Goal: Task Accomplishment & Management: Manage account settings

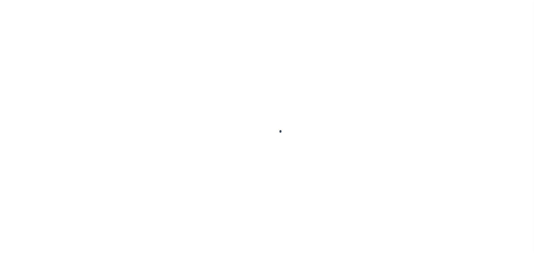
scroll to position [18, 0]
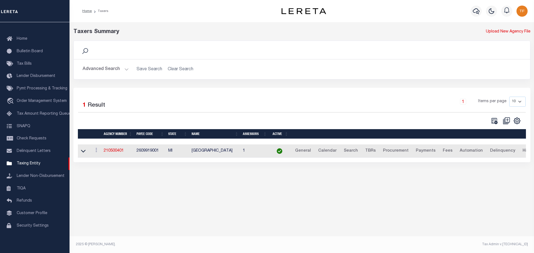
click at [125, 71] on button "Advanced Search" at bounding box center [106, 69] width 46 height 11
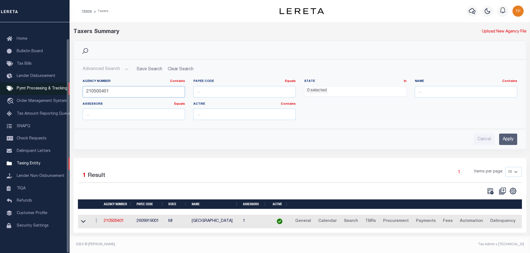
drag, startPoint x: 112, startPoint y: 92, endPoint x: 63, endPoint y: 83, distance: 50.5
click at [63, 83] on div "Home Taxers Profile" at bounding box center [265, 125] width 530 height 250
type input "370070608"
click at [510, 141] on input "Apply" at bounding box center [508, 139] width 18 height 11
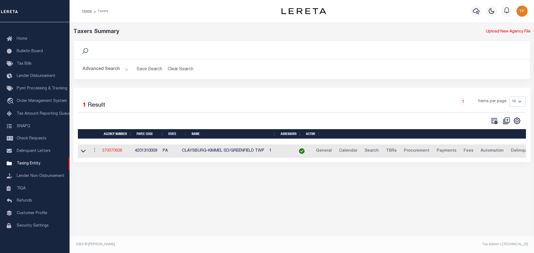
click at [110, 152] on link "370070608" at bounding box center [112, 151] width 20 height 4
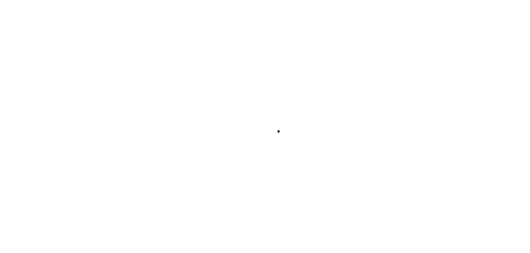
select select
checkbox input "false"
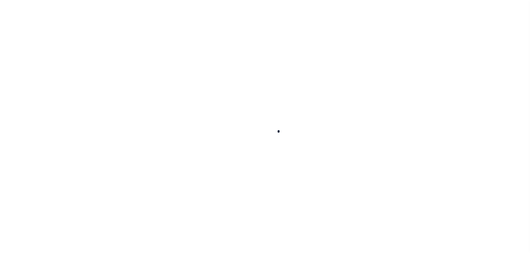
checkbox input "false"
type input "4201310009"
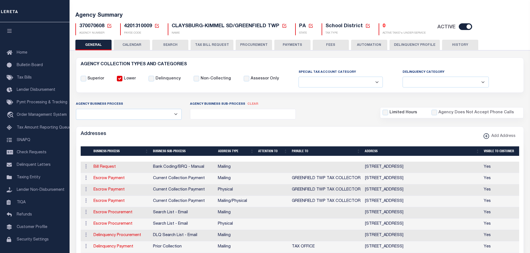
scroll to position [28, 0]
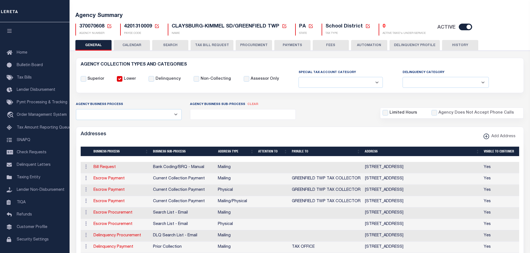
click at [291, 46] on button "PAYMENTS" at bounding box center [292, 45] width 36 height 11
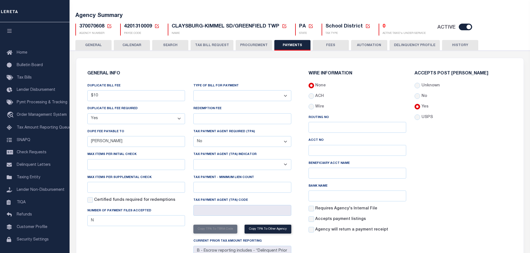
click at [286, 96] on select "Bar-Coded Tax Statement Print Tax Bills from Web. No DBF Required. Memo Bill Or…" at bounding box center [242, 95] width 98 height 11
select select "35"
click at [193, 91] on select "Bar-Coded Tax Statement Print Tax Bills from Web. No DBF Required. Memo Bill Or…" at bounding box center [242, 95] width 98 height 11
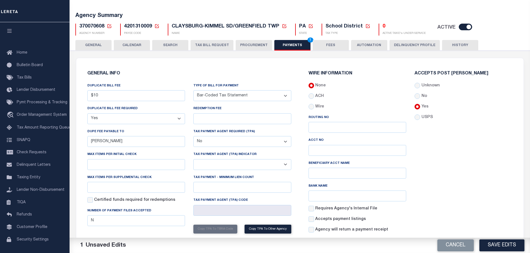
click at [485, 246] on button "Save Edits" at bounding box center [501, 246] width 45 height 12
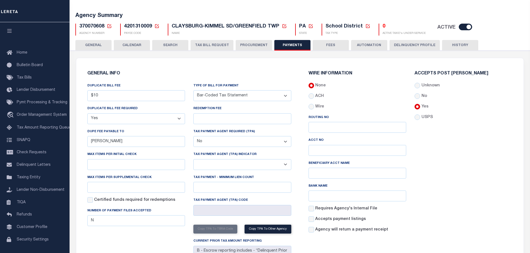
drag, startPoint x: 323, startPoint y: 44, endPoint x: 345, endPoint y: 58, distance: 26.2
click at [323, 44] on button "FEES" at bounding box center [331, 45] width 36 height 11
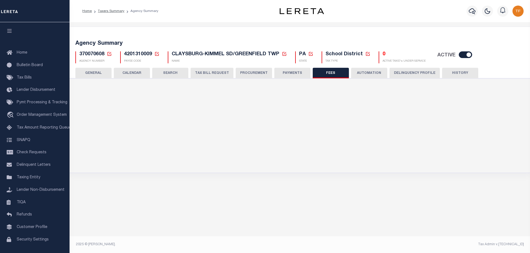
scroll to position [0, 0]
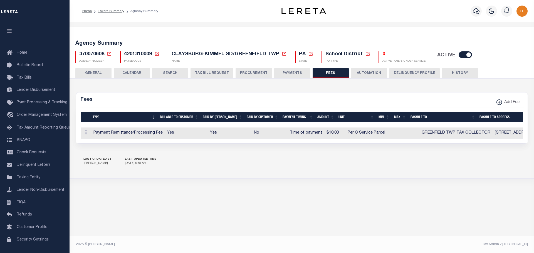
click at [101, 72] on button "GENERAL" at bounding box center [93, 73] width 36 height 11
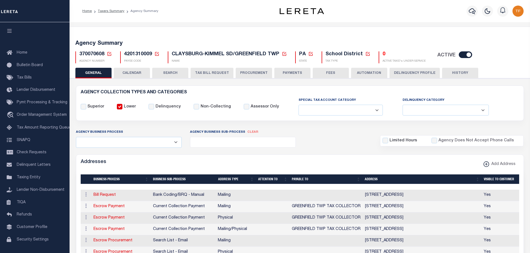
click at [110, 52] on icon at bounding box center [109, 53] width 5 height 5
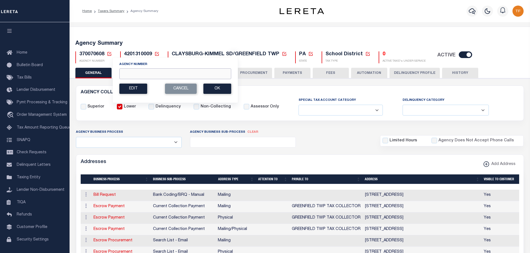
click at [126, 75] on input "Agency Number" at bounding box center [175, 73] width 112 height 11
type input "370070202"
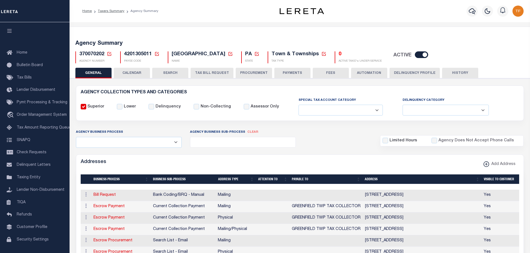
select select
select select "true"
select select "false"
click at [291, 72] on button "PAYMENTS" at bounding box center [292, 73] width 36 height 11
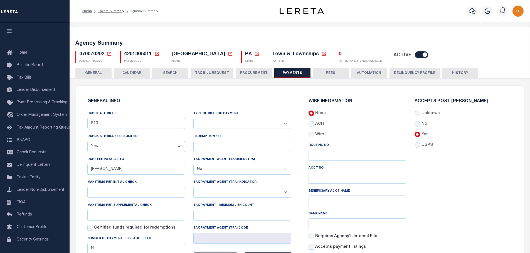
click at [260, 123] on select "Bar-Coded Tax Statement Print Tax Bills from Web. No DBF Required. Memo Bill Or…" at bounding box center [242, 123] width 98 height 11
select select "35"
click at [193, 118] on select "Bar-Coded Tax Statement Print Tax Bills from Web. No DBF Required. Memo Bill Or…" at bounding box center [242, 123] width 98 height 11
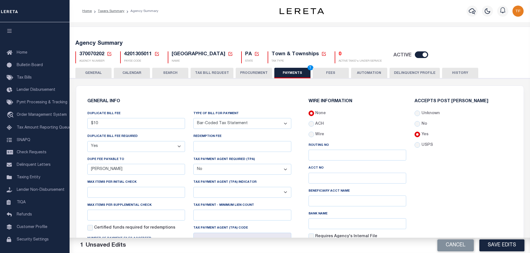
click at [482, 246] on button "Save Edits" at bounding box center [501, 246] width 45 height 12
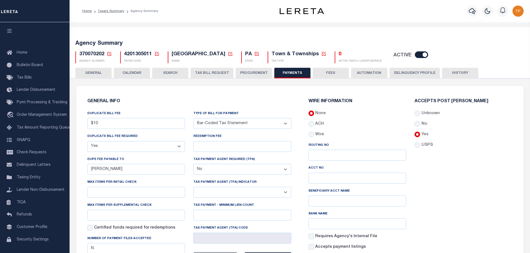
drag, startPoint x: 470, startPoint y: 174, endPoint x: 467, endPoint y: 176, distance: 3.1
click at [467, 177] on div "Accepts Post [PERSON_NAME] Unknown No Yes" at bounding box center [463, 182] width 106 height 166
drag, startPoint x: 89, startPoint y: 70, endPoint x: 528, endPoint y: 59, distance: 439.0
click at [90, 70] on button "GENERAL" at bounding box center [93, 73] width 36 height 11
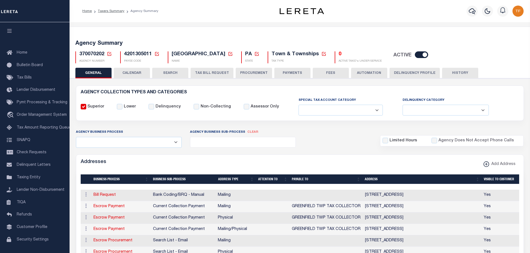
click at [108, 53] on icon at bounding box center [109, 53] width 5 height 5
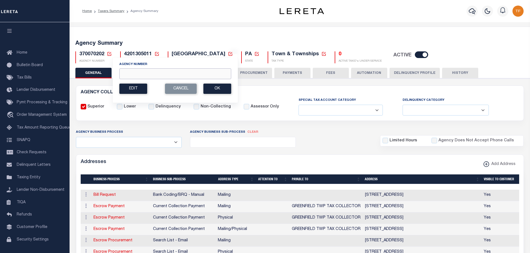
click at [126, 73] on input "Agency Number" at bounding box center [175, 73] width 112 height 11
type input "450428801"
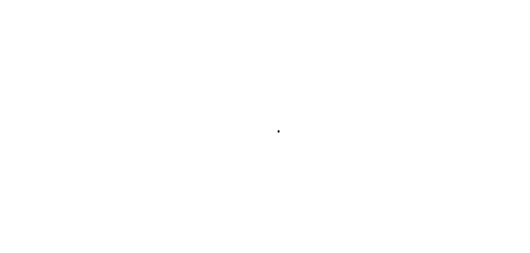
select select
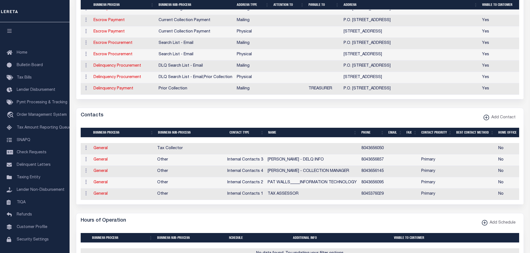
scroll to position [195, 0]
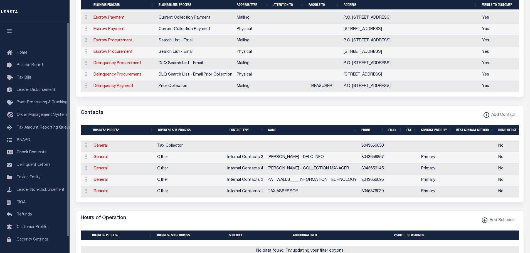
drag, startPoint x: 98, startPoint y: 152, endPoint x: 102, endPoint y: 153, distance: 4.3
click at [98, 148] on link "General" at bounding box center [100, 146] width 14 height 4
checkbox input "false"
select select
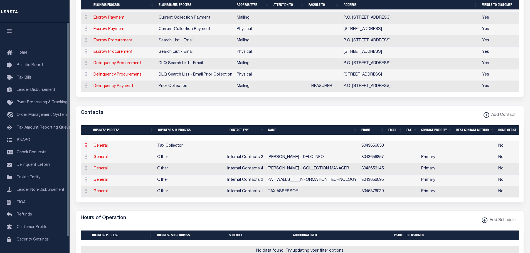
select select
type input "8043656050"
checkbox input "true"
select select "6"
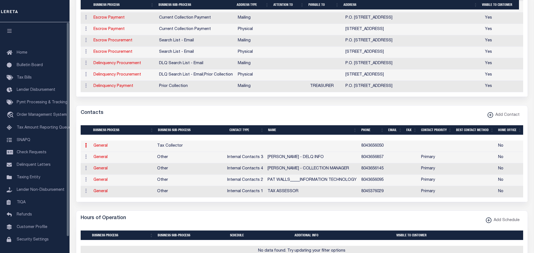
select select "31"
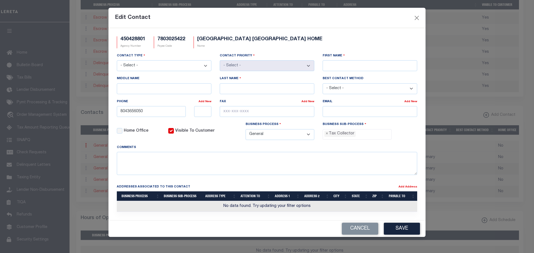
click at [335, 58] on label "First Name" at bounding box center [334, 55] width 22 height 5
click at [335, 60] on input "First Name" at bounding box center [370, 65] width 95 height 11
click at [328, 67] on input "First Name" at bounding box center [370, 65] width 95 height 11
type input "BRIAN"
type input "BOSCHEN"
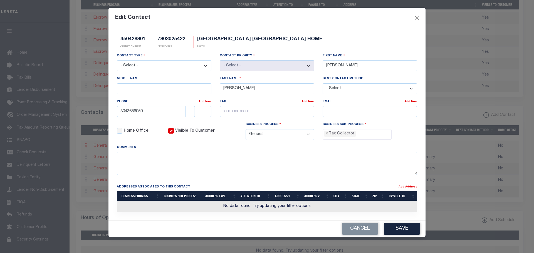
click at [197, 64] on select "- Select - Assessor Clerk Internal Contacts 1 Internal Contacts 2 Internal Cont…" at bounding box center [164, 65] width 95 height 11
select select "3"
click at [117, 61] on select "- Select - Assessor Clerk Internal Contacts 1 Internal Contacts 2 Internal Cont…" at bounding box center [164, 65] width 95 height 11
select select "1"
click at [231, 112] on input "text" at bounding box center [267, 111] width 95 height 11
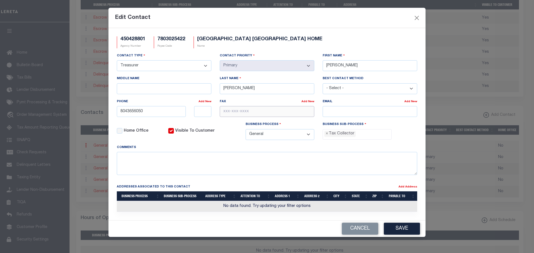
paste input "804-365-6046"
type input "804-365-6046"
click at [325, 112] on input "email" at bounding box center [370, 111] width 95 height 11
paste input "TREASURER@HANOVERCOUNTY.GO"
type input "TREASURER@HANOVERCOUNTY.GOV"
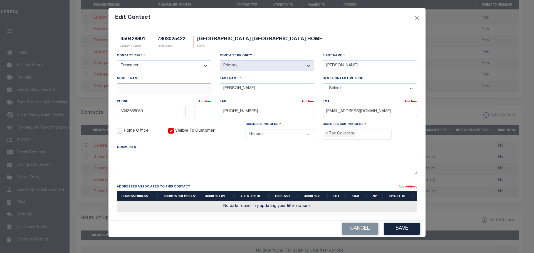
click at [131, 90] on input "Middle Name" at bounding box center [164, 88] width 95 height 11
type input "R."
click at [400, 229] on button "Save" at bounding box center [402, 229] width 36 height 12
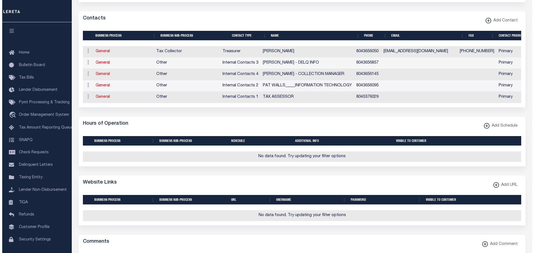
scroll to position [306, 0]
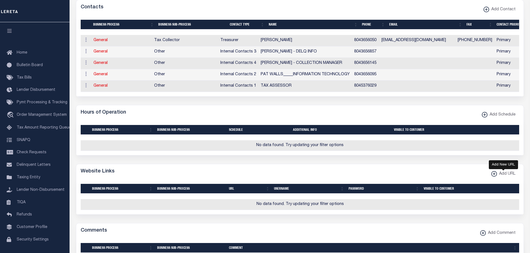
click at [494, 177] on xmlns\ "button" at bounding box center [494, 174] width 6 height 6
select select
checkbox input "true"
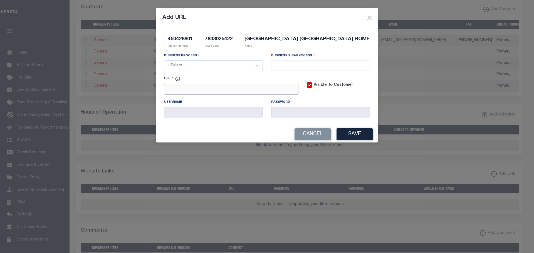
click at [177, 89] on input "URL" at bounding box center [231, 89] width 134 height 11
paste input "https://www.hanovercounty.org/default.ht"
type input "https://www.hanovercounty.org/default.htm"
click at [189, 63] on select "- Select - All Automation Bill Request Delinquency Payment Delinquency Procurem…" at bounding box center [213, 65] width 99 height 11
select select "6"
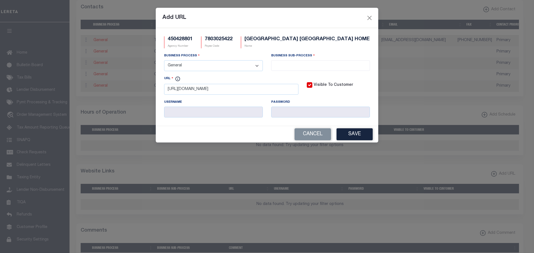
click at [164, 61] on select "- Select - All Automation Bill Request Delinquency Payment Delinquency Procurem…" at bounding box center [213, 65] width 99 height 11
click at [293, 63] on input "search" at bounding box center [320, 65] width 95 height 6
select select "33"
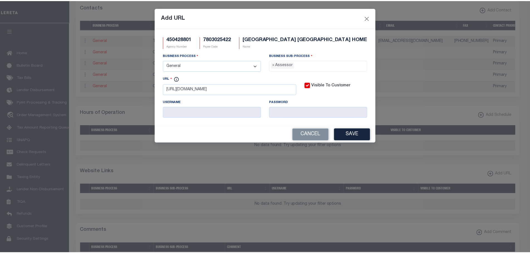
scroll to position [5, 0]
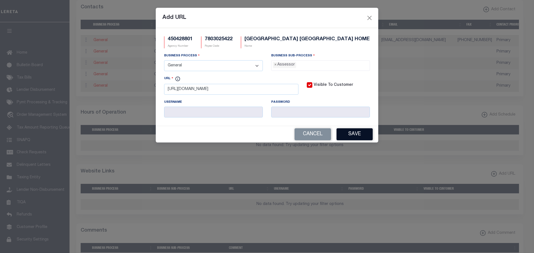
drag, startPoint x: 356, startPoint y: 137, endPoint x: 349, endPoint y: 148, distance: 13.4
click at [356, 138] on button "Save" at bounding box center [355, 134] width 36 height 12
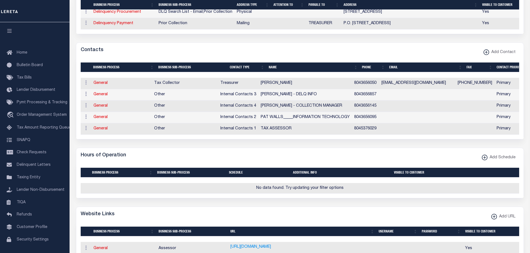
scroll to position [195, 0]
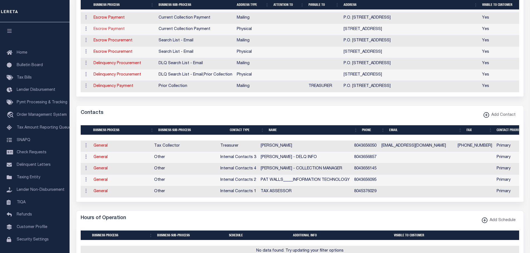
click at [96, 31] on link "Escrow Payment" at bounding box center [108, 29] width 31 height 4
select select "1"
checkbox input "false"
select select
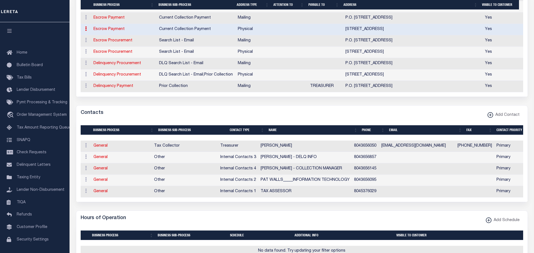
type input "7507 LIBRARY DRIVE"
type input "ROOM 123"
type input "HANOVER"
select select "VA"
type input "23069"
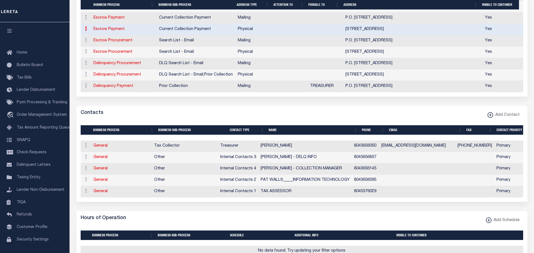
select select "2"
checkbox input "true"
select select "3"
select select "11"
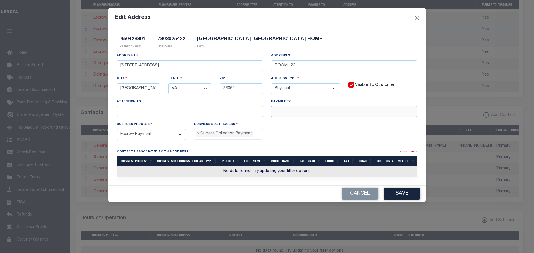
click at [280, 114] on input "text" at bounding box center [344, 111] width 146 height 11
paste input "HANOVER COUNTY TREASURER"
type input "HANOVER COUNTY TREASURER"
click at [406, 198] on button "Save" at bounding box center [402, 194] width 36 height 12
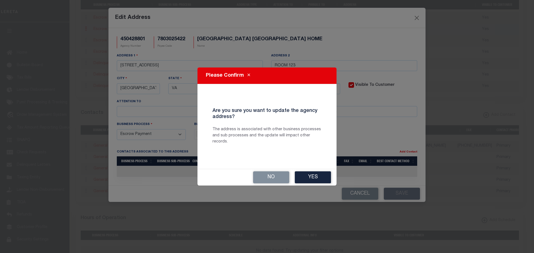
drag, startPoint x: 308, startPoint y: 180, endPoint x: 349, endPoint y: 171, distance: 42.1
click at [308, 179] on button "Yes" at bounding box center [313, 178] width 36 height 12
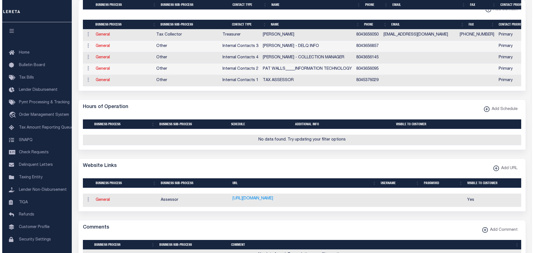
scroll to position [389, 0]
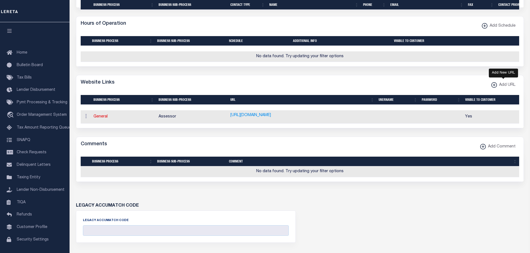
click at [494, 86] on icon "button" at bounding box center [494, 85] width 1 height 3
select select
checkbox input "true"
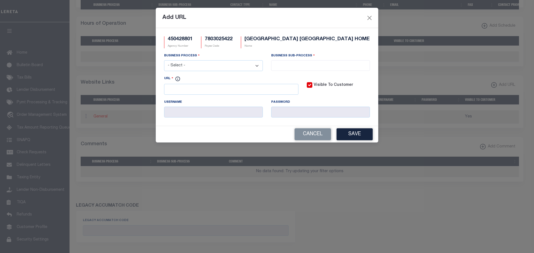
scroll to position [0, 0]
click at [188, 94] on input "URL" at bounding box center [231, 89] width 134 height 11
paste input "www.hanovercounty.GOV"
type input "HTTP://www.hanovercounty.GOV"
click at [240, 67] on select "- Select - All Automation Bill Request Delinquency Payment Delinquency Procurem…" at bounding box center [213, 65] width 99 height 11
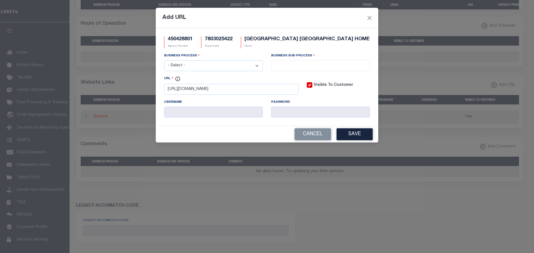
select select "3"
click at [164, 61] on select "- Select - All Automation Bill Request Delinquency Payment Delinquency Procurem…" at bounding box center [213, 65] width 99 height 11
click at [288, 65] on input "search" at bounding box center [320, 65] width 95 height 6
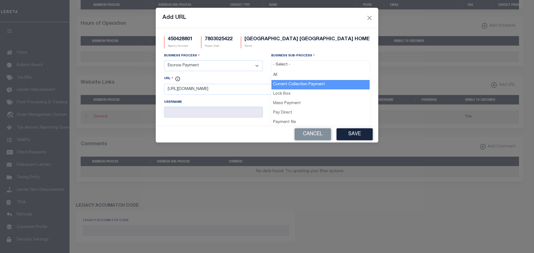
drag, startPoint x: 296, startPoint y: 85, endPoint x: 301, endPoint y: 96, distance: 11.9
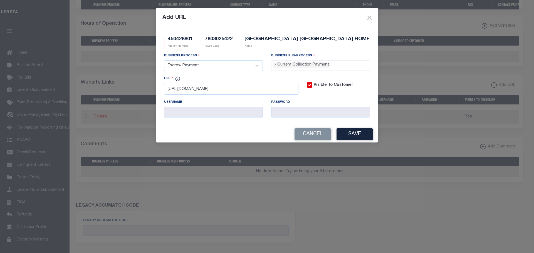
select select "11"
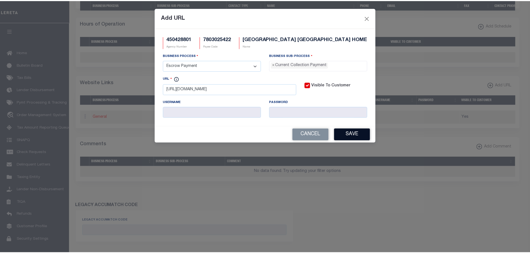
scroll to position [5, 0]
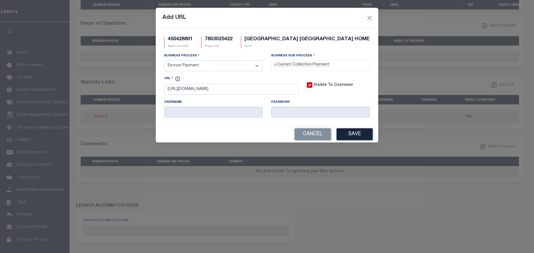
click at [359, 139] on button "Save" at bounding box center [355, 134] width 36 height 12
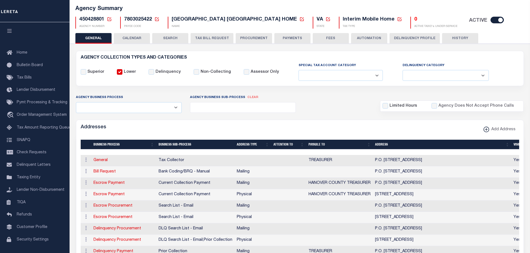
scroll to position [0, 0]
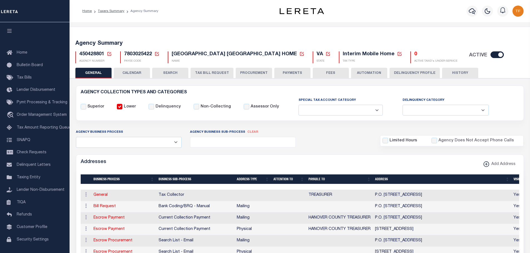
click at [109, 54] on icon at bounding box center [109, 53] width 5 height 5
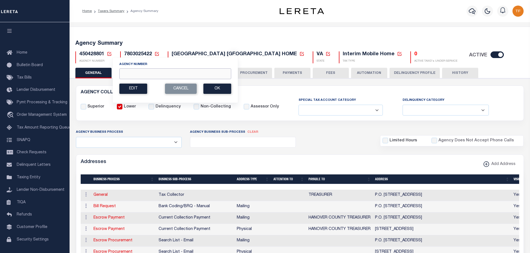
click at [123, 76] on input "Agency Number" at bounding box center [175, 73] width 112 height 11
type input "440140224"
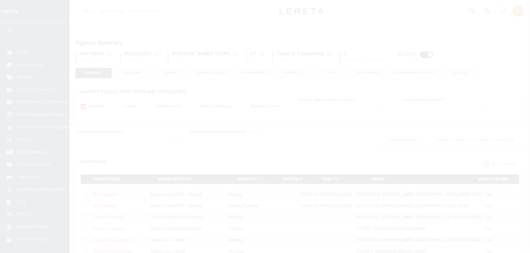
select select
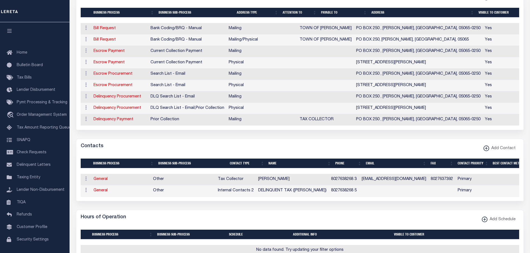
scroll to position [56, 0]
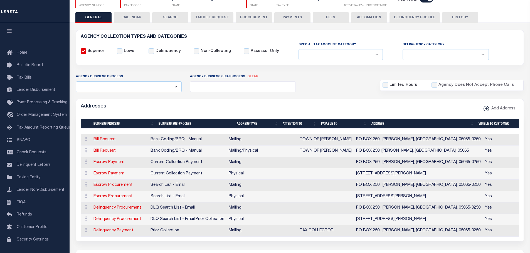
drag, startPoint x: 286, startPoint y: 16, endPoint x: 273, endPoint y: 119, distance: 104.4
click at [286, 16] on button "PAYMENTS" at bounding box center [292, 17] width 36 height 11
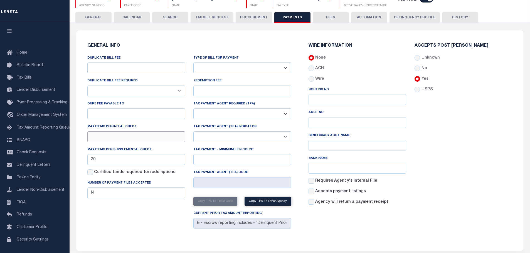
click at [92, 136] on input "text" at bounding box center [136, 137] width 98 height 11
type input "20"
click at [110, 88] on select "Yes No" at bounding box center [136, 91] width 98 height 11
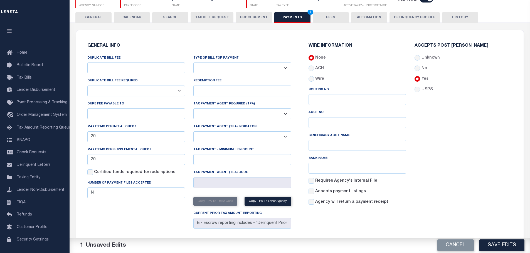
select select "true"
click at [87, 86] on select "Yes No" at bounding box center [136, 91] width 98 height 11
click at [115, 68] on input "DUPLICATE BILL FEE" at bounding box center [136, 68] width 98 height 11
type input "$1.00"
click at [102, 113] on input "DUPE FEE PAYABLE TO" at bounding box center [136, 113] width 98 height 11
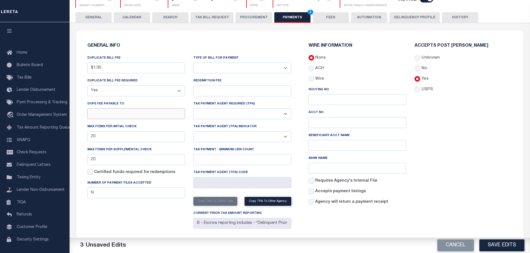
paste input "TOWN OF [PERSON_NAME]"
type input "TOWN OF [PERSON_NAME]"
click at [480, 244] on button "Save Edits" at bounding box center [501, 246] width 45 height 12
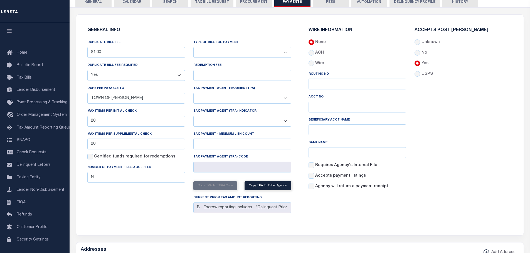
scroll to position [111, 0]
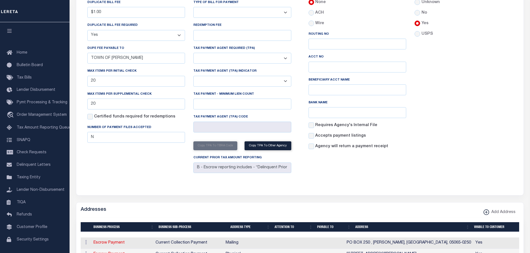
click at [369, 201] on div "GENERAL INFO DUPLICATE BILL FEE $1.00 DUPLICATE BILL FEE REQUIRED Yes No DUPE F…" at bounding box center [300, 252] width 448 height 557
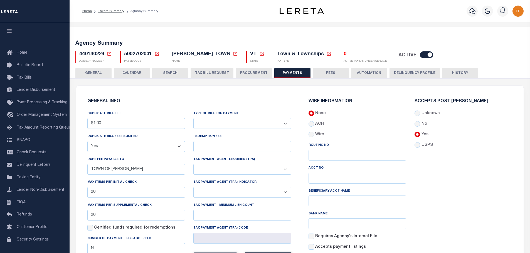
drag, startPoint x: 92, startPoint y: 73, endPoint x: 511, endPoint y: 112, distance: 421.0
click at [91, 73] on button "GENERAL" at bounding box center [93, 73] width 36 height 11
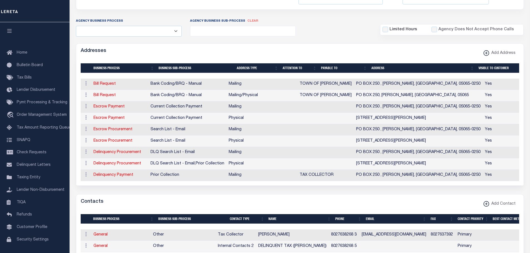
scroll to position [28, 0]
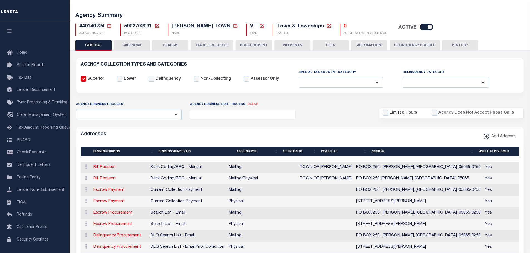
click at [110, 25] on icon at bounding box center [109, 26] width 5 height 5
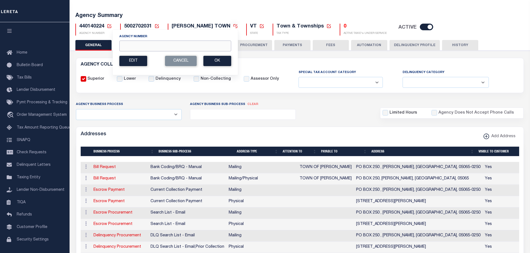
click at [126, 46] on input "Agency Number" at bounding box center [175, 46] width 112 height 11
type input "440148224"
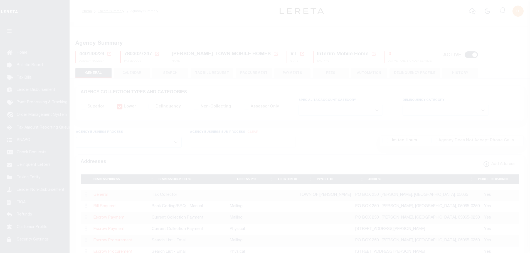
select select
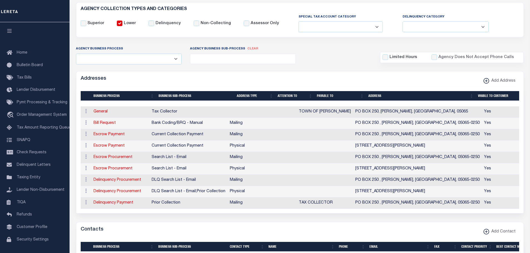
scroll to position [139, 0]
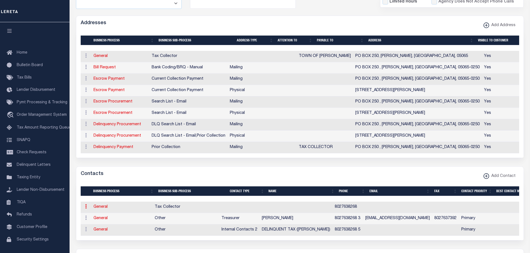
click at [85, 209] on icon at bounding box center [86, 206] width 2 height 4
click at [100, 238] on link "Delete Contact" at bounding box center [104, 233] width 42 height 9
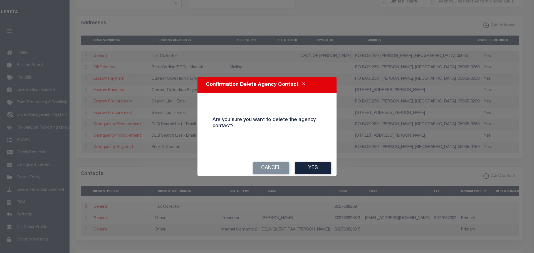
drag, startPoint x: 311, startPoint y: 170, endPoint x: 316, endPoint y: 172, distance: 5.2
click at [311, 170] on button "Yes" at bounding box center [313, 168] width 36 height 12
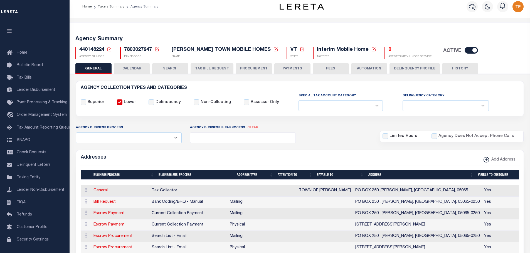
scroll to position [0, 0]
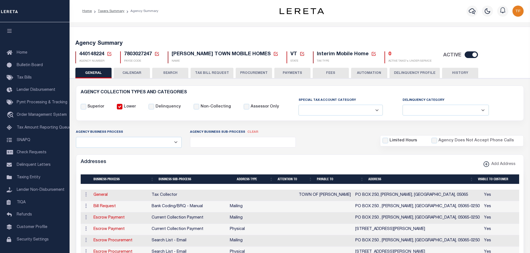
click at [332, 71] on button "FEES" at bounding box center [331, 73] width 36 height 11
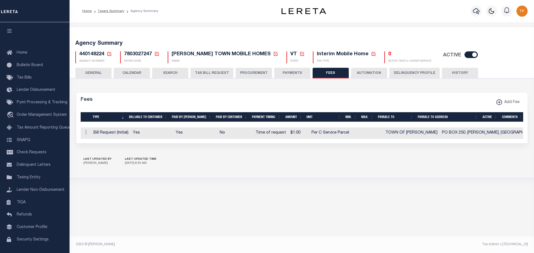
click at [285, 71] on button "PAYMENTS" at bounding box center [292, 73] width 36 height 11
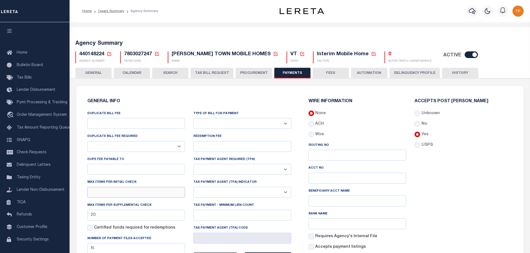
click at [109, 193] on input "text" at bounding box center [136, 192] width 98 height 11
type input "20"
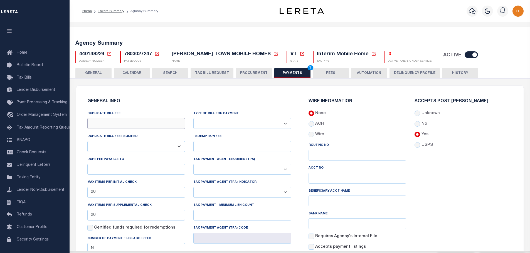
click at [105, 122] on input "DUPLICATE BILL FEE" at bounding box center [136, 123] width 98 height 11
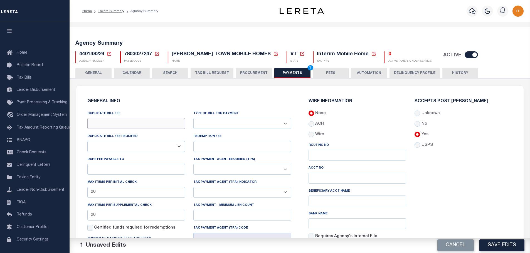
type input "$1.00"
click at [174, 149] on select "Yes No" at bounding box center [136, 146] width 98 height 11
select select "true"
click at [87, 142] on select "Yes No" at bounding box center [136, 146] width 98 height 11
click at [95, 168] on input "DUPE FEE PAYABLE TO" at bounding box center [136, 169] width 98 height 11
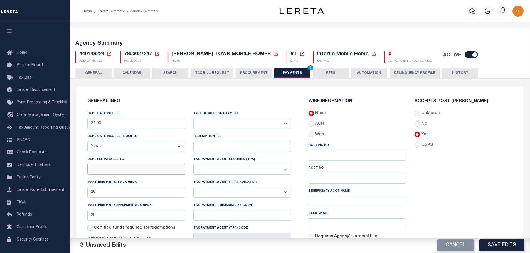
paste input "TOWN OF SHARON"
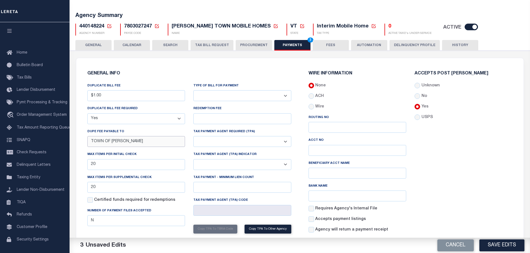
type input "TOWN OF SHARON"
click at [483, 177] on div "Accepts Post Mark Unknown No Yes" at bounding box center [463, 154] width 106 height 166
click at [483, 244] on button "Save Edits" at bounding box center [501, 246] width 45 height 12
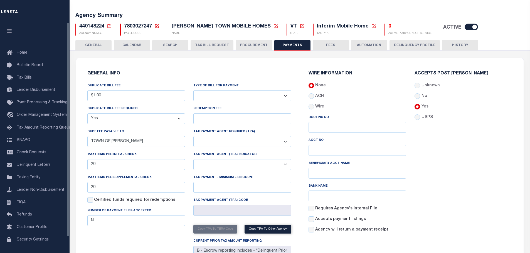
click at [85, 45] on button "GENERAL" at bounding box center [93, 45] width 36 height 11
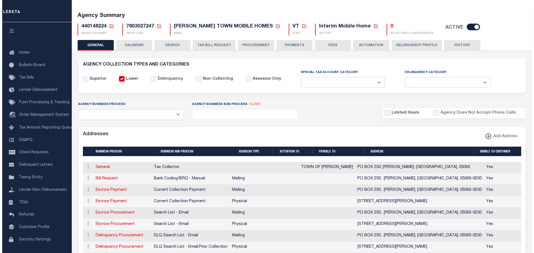
scroll to position [83, 0]
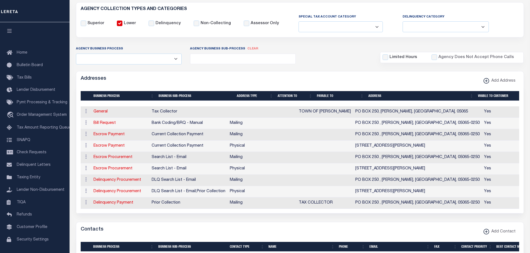
click at [97, 134] on link "Escrow Payment" at bounding box center [108, 135] width 31 height 4
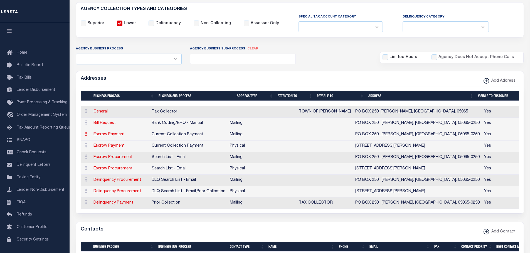
select select "1"
checkbox input "false"
select select
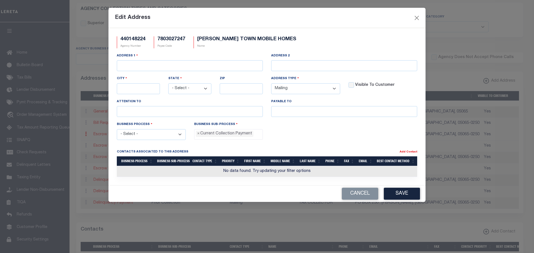
type input "PO BOX 250"
type input "SHARON"
select select "VT"
type input "05065-0250"
checkbox input "true"
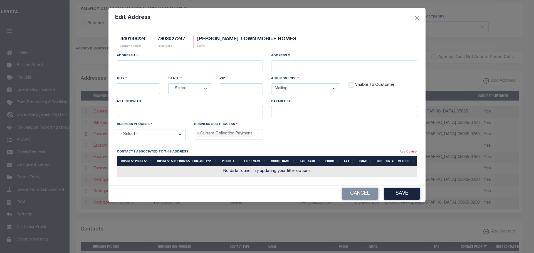
select select "3"
select select "11"
click at [282, 113] on input "text" at bounding box center [344, 111] width 146 height 11
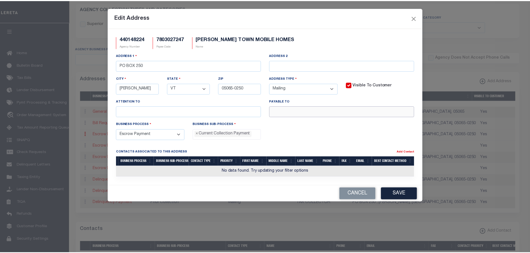
scroll to position [5, 0]
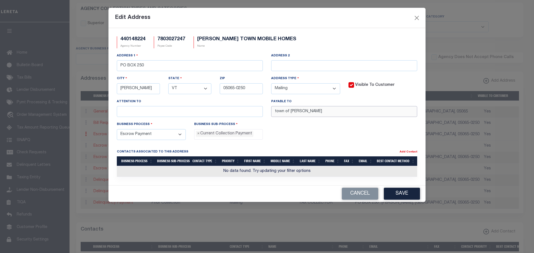
drag, startPoint x: 305, startPoint y: 115, endPoint x: 257, endPoint y: 119, distance: 48.0
click at [257, 118] on div "Address 1 PO BOX 250 Address 2 City SHARON State - Select - AK AL AR AZ CA CO C…" at bounding box center [267, 87] width 309 height 69
type input "town of sharon"
drag, startPoint x: 312, startPoint y: 113, endPoint x: 271, endPoint y: 107, distance: 42.0
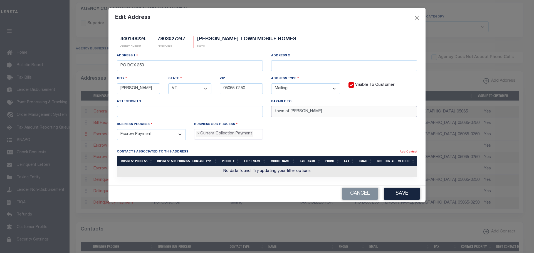
click at [272, 107] on div "Payable To town of sharon" at bounding box center [344, 108] width 146 height 18
type input "TOWN OF SHARON"
click at [406, 197] on button "Save" at bounding box center [402, 194] width 36 height 12
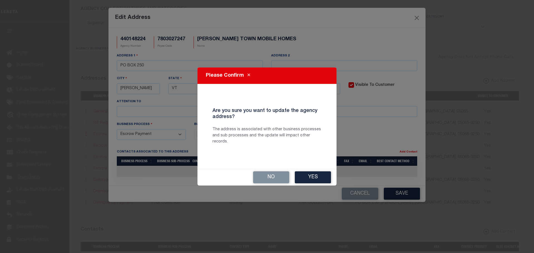
drag, startPoint x: 322, startPoint y: 177, endPoint x: 370, endPoint y: 174, distance: 48.5
click at [322, 177] on button "Yes" at bounding box center [313, 178] width 36 height 12
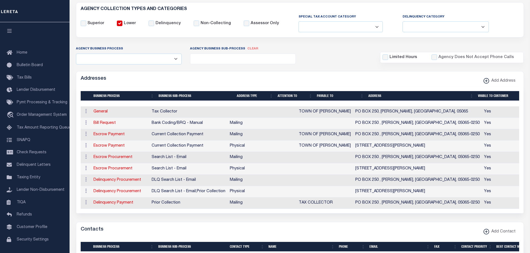
scroll to position [0, 0]
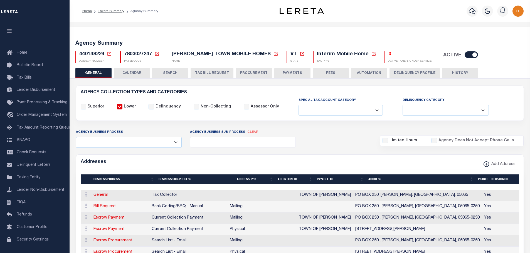
click at [108, 54] on icon at bounding box center [109, 53] width 5 height 5
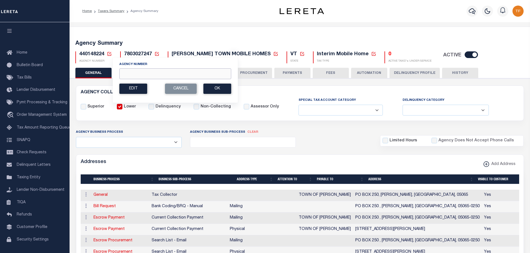
drag, startPoint x: 124, startPoint y: 74, endPoint x: 172, endPoint y: 47, distance: 55.1
click at [125, 74] on input "Agency Number" at bounding box center [175, 73] width 112 height 11
type input "440140224"
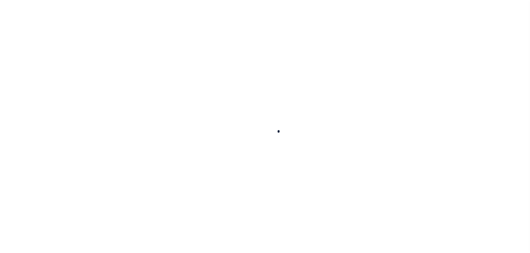
select select
select select "true"
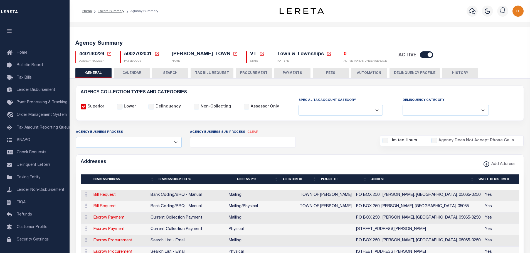
click at [289, 73] on button "PAYMENTS" at bounding box center [292, 73] width 36 height 11
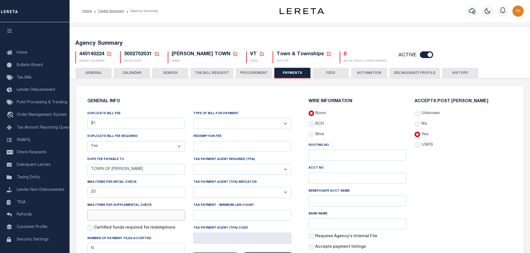
click at [98, 216] on input "text" at bounding box center [136, 215] width 98 height 11
type input "20"
click at [462, 190] on div "Accepts Post [PERSON_NAME] Unknown No Yes" at bounding box center [463, 182] width 106 height 166
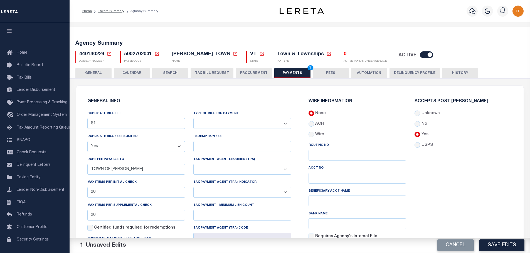
scroll to position [111, 0]
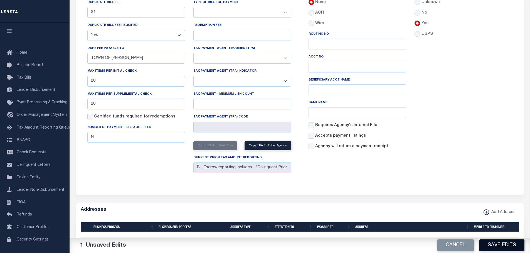
click at [484, 244] on button "Save Edits" at bounding box center [501, 246] width 45 height 12
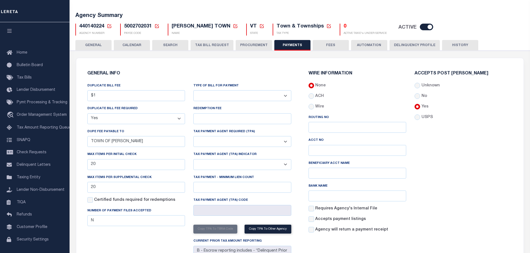
scroll to position [0, 0]
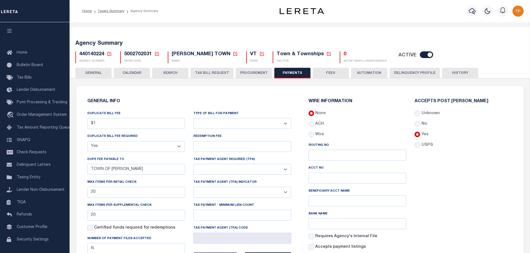
click at [111, 53] on icon at bounding box center [109, 54] width 4 height 4
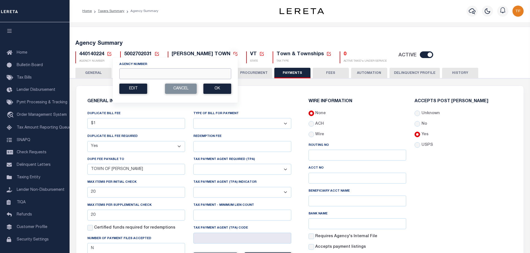
drag, startPoint x: 128, startPoint y: 75, endPoint x: 173, endPoint y: 46, distance: 53.1
click at [128, 75] on input "Agency Number" at bounding box center [175, 73] width 112 height 11
type input "480130216"
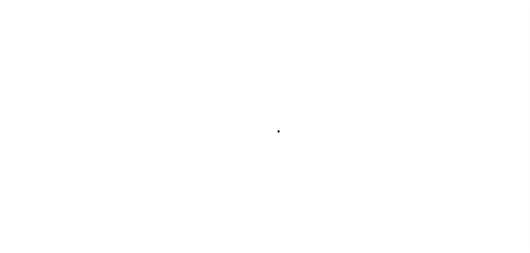
select select "false"
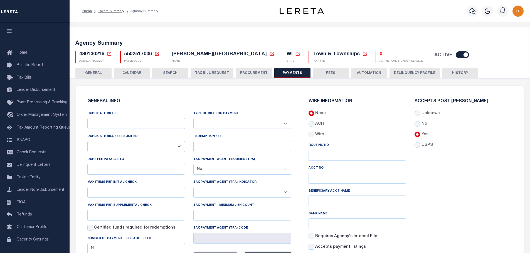
click at [95, 71] on button "GENERAL" at bounding box center [93, 73] width 36 height 11
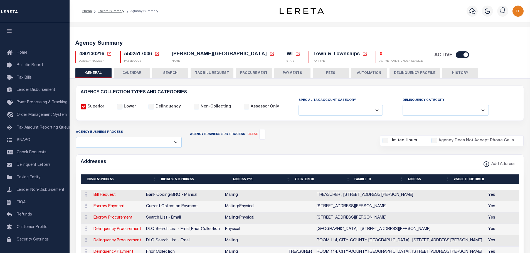
drag, startPoint x: 282, startPoint y: 72, endPoint x: 278, endPoint y: 74, distance: 4.7
click at [280, 72] on button "PAYMENTS" at bounding box center [292, 73] width 36 height 11
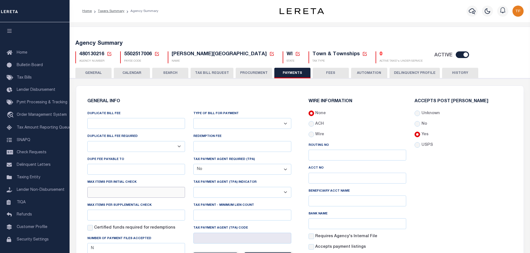
click at [95, 195] on input "text" at bounding box center [136, 192] width 98 height 11
type input "20"
click at [93, 220] on input "text" at bounding box center [136, 215] width 98 height 11
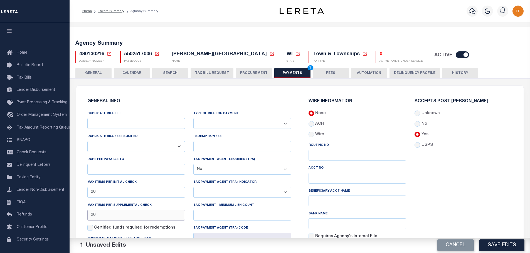
type input "20"
drag, startPoint x: 494, startPoint y: 169, endPoint x: 494, endPoint y: 172, distance: 3.6
click at [494, 169] on div "Accepts Post [PERSON_NAME] Unknown No Yes" at bounding box center [463, 182] width 106 height 166
click at [483, 244] on button "Save Edits" at bounding box center [501, 246] width 45 height 12
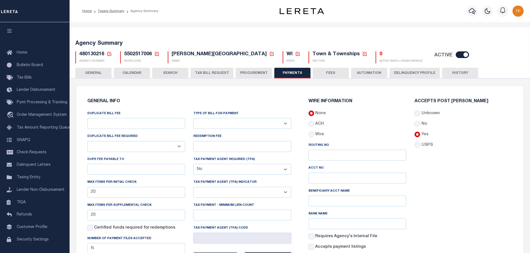
drag, startPoint x: 88, startPoint y: 70, endPoint x: 394, endPoint y: 138, distance: 313.3
click at [88, 70] on button "GENERAL" at bounding box center [93, 73] width 36 height 11
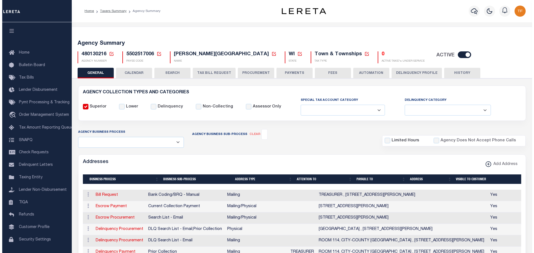
scroll to position [222, 0]
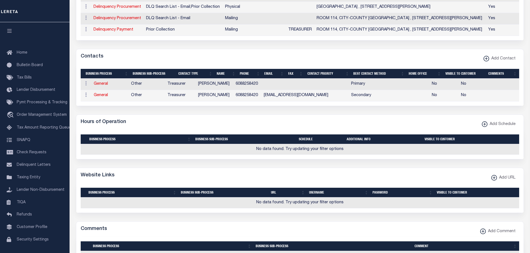
click at [492, 180] on xmlns\ "button" at bounding box center [494, 178] width 6 height 6
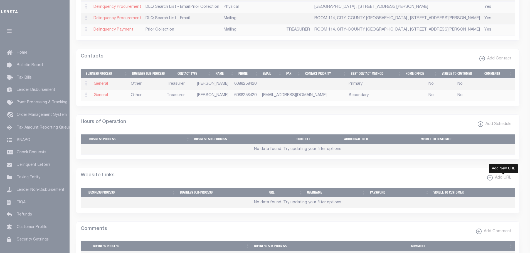
select select
checkbox input "true"
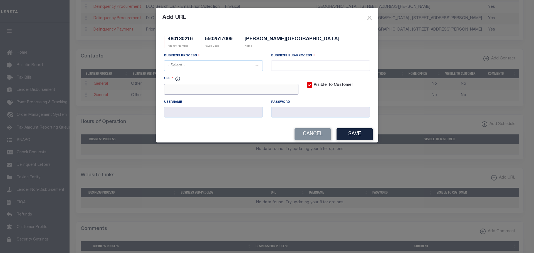
click at [187, 88] on input "URL" at bounding box center [231, 89] width 134 height 11
drag, startPoint x: 167, startPoint y: 93, endPoint x: 172, endPoint y: 74, distance: 20.0
click at [166, 93] on input "URL" at bounding box center [231, 89] width 134 height 11
paste input "[URL][DOMAIN_NAME]"
type input "[URL][DOMAIN_NAME]"
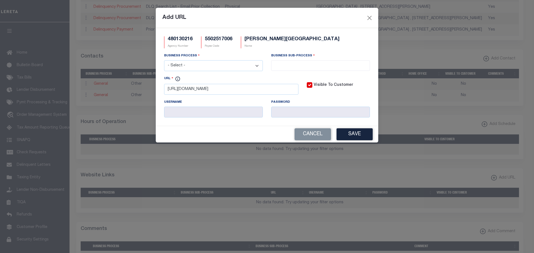
drag, startPoint x: 178, startPoint y: 61, endPoint x: 179, endPoint y: 64, distance: 2.9
click at [179, 62] on select "- Select - All Automation Bill Request Delinquency Payment Delinquency Procurem…" at bounding box center [213, 65] width 99 height 11
select select "3"
click at [164, 61] on select "- Select - All Automation Bill Request Delinquency Payment Delinquency Procurem…" at bounding box center [213, 65] width 99 height 11
click at [330, 63] on input "search" at bounding box center [320, 65] width 95 height 6
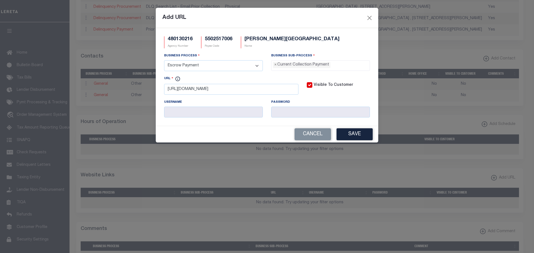
select select "11"
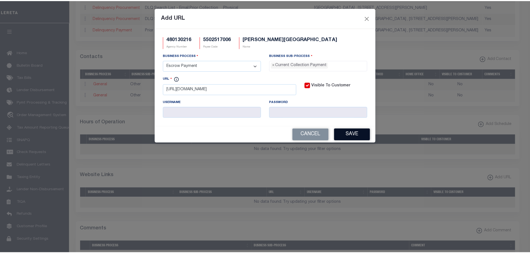
scroll to position [5, 0]
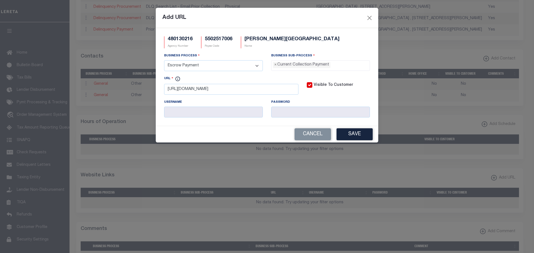
click at [353, 138] on button "Save" at bounding box center [355, 134] width 36 height 12
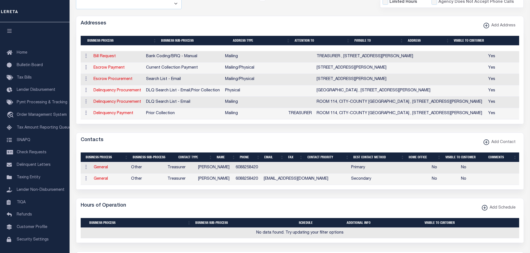
scroll to position [111, 0]
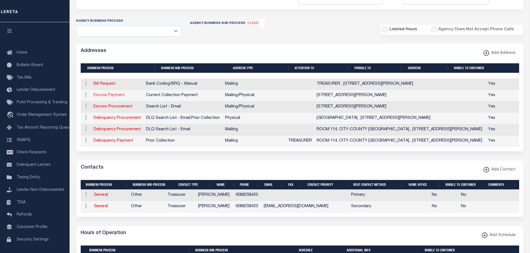
click at [117, 95] on link "Escrow Payment" at bounding box center [108, 95] width 31 height 4
select select "1"
checkbox input "false"
select select
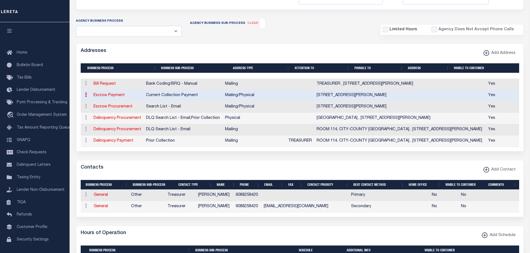
type input "5365 REINER ROAD"
type input "MADISON"
select select "WI"
type input "53718"
select select "5"
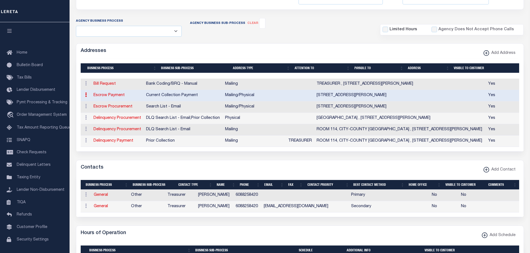
checkbox input "true"
select select "3"
select select "11"
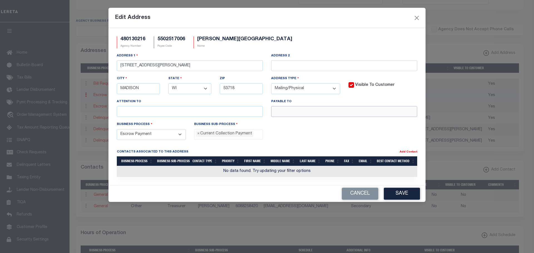
click at [292, 112] on input "text" at bounding box center [344, 111] width 146 height 11
paste input "BURKE TO"
click at [294, 112] on input "BURKE TO TREASURER" at bounding box center [344, 111] width 146 height 11
type input "BURKE TOWN TREASURER"
click at [400, 196] on button "Save" at bounding box center [402, 194] width 36 height 12
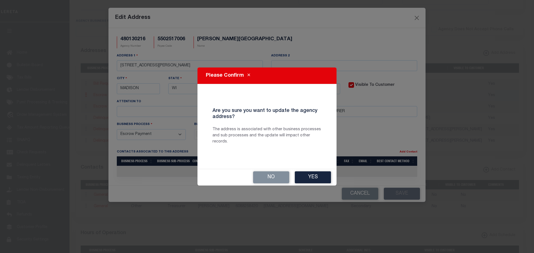
drag, startPoint x: 308, startPoint y: 177, endPoint x: 524, endPoint y: 144, distance: 218.3
click at [309, 176] on button "Yes" at bounding box center [313, 178] width 36 height 12
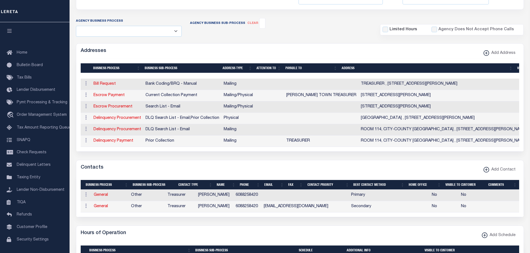
scroll to position [28, 0]
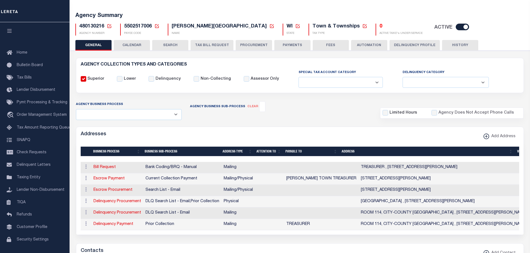
click at [109, 24] on link at bounding box center [109, 26] width 5 height 5
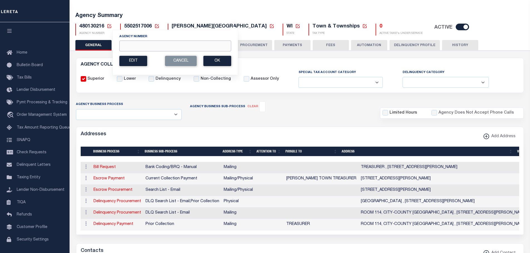
drag, startPoint x: 127, startPoint y: 45, endPoint x: 129, endPoint y: 42, distance: 4.2
click at [127, 45] on input "Agency Number" at bounding box center [175, 46] width 112 height 11
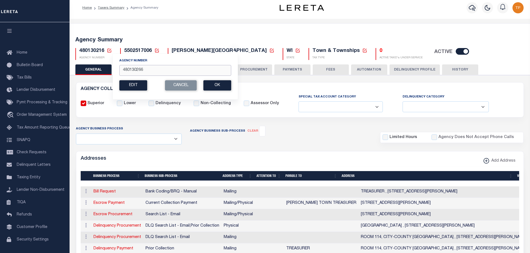
scroll to position [52, 0]
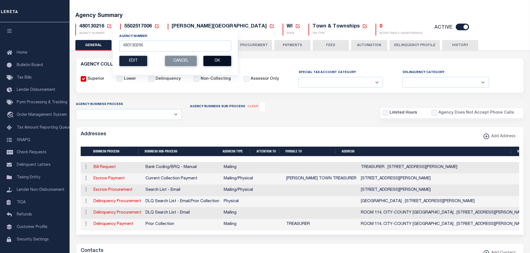
click at [216, 63] on button "Ok" at bounding box center [217, 61] width 28 height 10
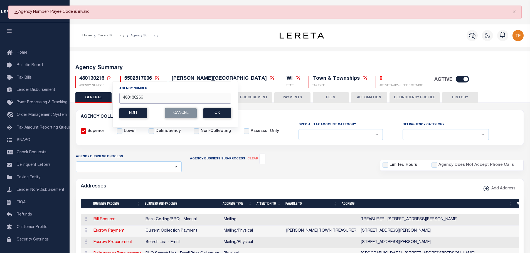
drag, startPoint x: 135, startPoint y: 98, endPoint x: 170, endPoint y: 99, distance: 35.3
click at [169, 100] on input "480130266" at bounding box center [175, 98] width 112 height 11
drag, startPoint x: 144, startPoint y: 100, endPoint x: 117, endPoint y: 94, distance: 27.8
click at [117, 94] on div "Agency Number 480139216 Edit Cancel Ok New Agency Number Cancel Ok" at bounding box center [175, 104] width 126 height 46
type input "480090223"
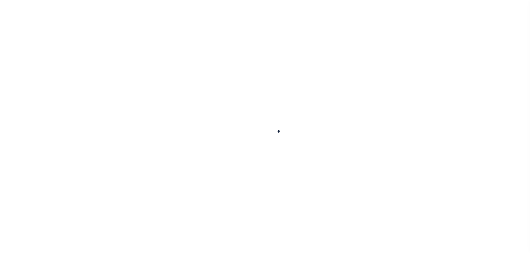
select select
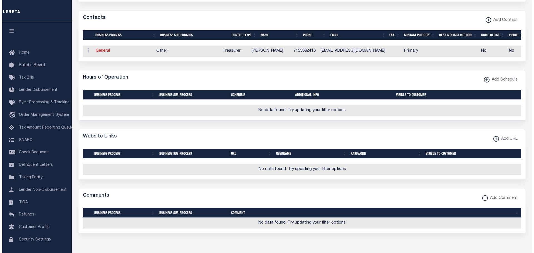
scroll to position [250, 0]
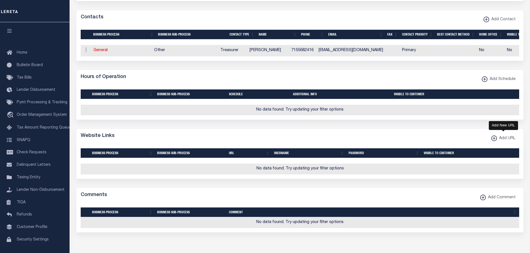
click at [492, 141] on xmlns\ "button" at bounding box center [494, 139] width 6 height 6
select select
checkbox input "true"
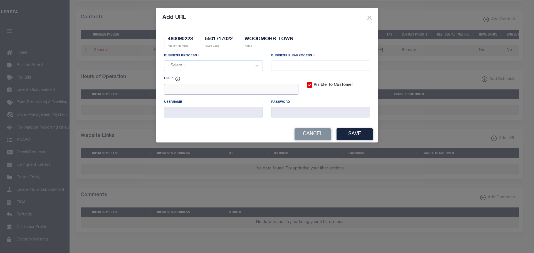
click at [192, 89] on input "URL" at bounding box center [231, 89] width 134 height 11
paste input "WWW.CO.CHIPPEWA."
type input "HTTP://WWW.CO.CHIPPEWA.WI.US"
click at [222, 67] on select "- Select - All Automation Bill Request Delinquency Payment Delinquency Procurem…" at bounding box center [213, 65] width 99 height 11
select select "6"
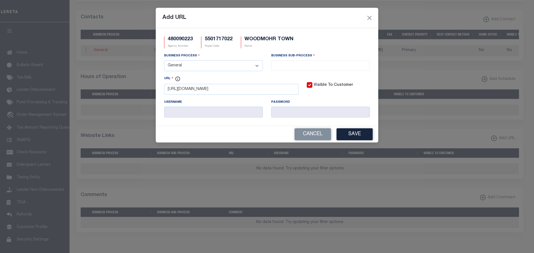
click at [164, 61] on select "- Select - All Automation Bill Request Delinquency Payment Delinquency Procurem…" at bounding box center [213, 65] width 99 height 11
click at [333, 61] on li at bounding box center [320, 65] width 95 height 8
select select "33"
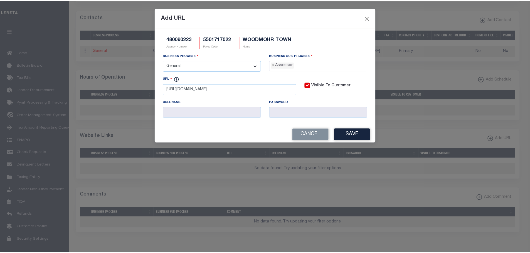
scroll to position [5, 0]
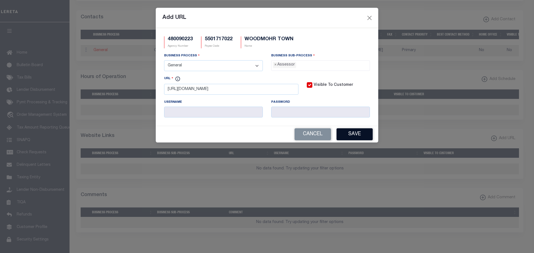
click at [360, 137] on button "Save" at bounding box center [355, 134] width 36 height 12
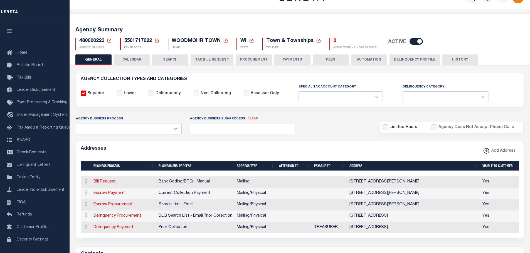
scroll to position [0, 0]
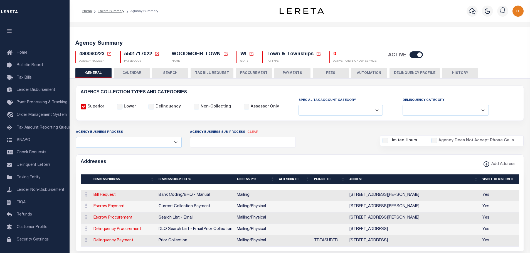
drag, startPoint x: 297, startPoint y: 71, endPoint x: 314, endPoint y: 149, distance: 79.6
click at [297, 71] on button "PAYMENTS" at bounding box center [292, 73] width 36 height 11
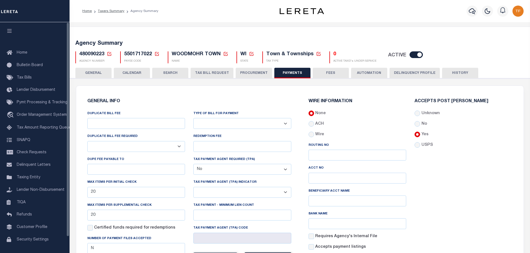
drag, startPoint x: 95, startPoint y: 74, endPoint x: 148, endPoint y: 81, distance: 53.9
click at [95, 73] on button "GENERAL" at bounding box center [93, 73] width 36 height 11
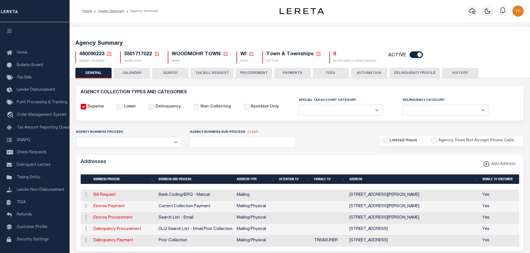
click at [107, 202] on td "Escrow Payment" at bounding box center [123, 206] width 65 height 11
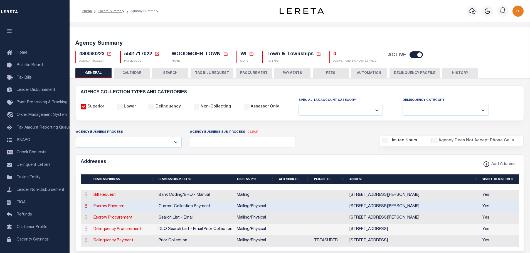
click at [105, 206] on link "Escrow Payment" at bounding box center [108, 207] width 31 height 4
select select "1"
checkbox input "false"
select select
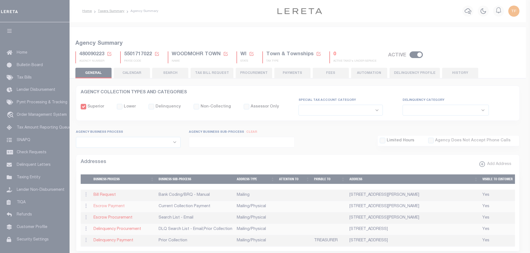
type input "17252 117TH ST"
type input "BLOOMER"
select select "WI"
type input "54724"
select select "5"
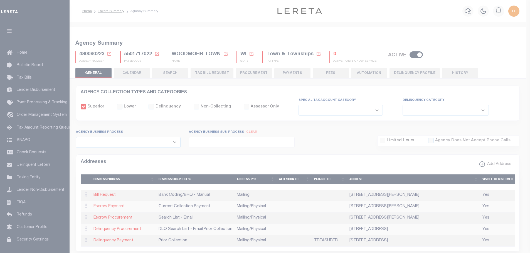
checkbox input "true"
select select "3"
select select "11"
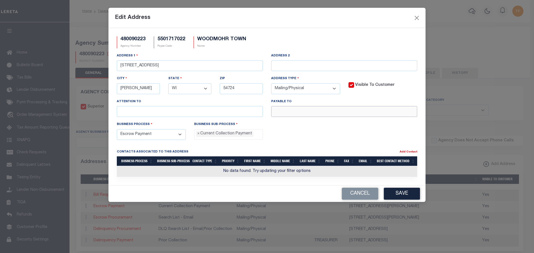
click at [276, 112] on input "text" at bounding box center [344, 111] width 146 height 11
paste input "TREASURER- WOODMOH"
type input "TREASURER- WOODMOHR"
click at [409, 196] on button "Save" at bounding box center [402, 194] width 36 height 12
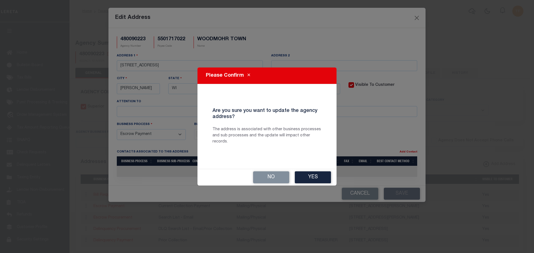
drag, startPoint x: 320, startPoint y: 175, endPoint x: 323, endPoint y: 178, distance: 4.2
click at [320, 175] on button "Yes" at bounding box center [313, 178] width 36 height 12
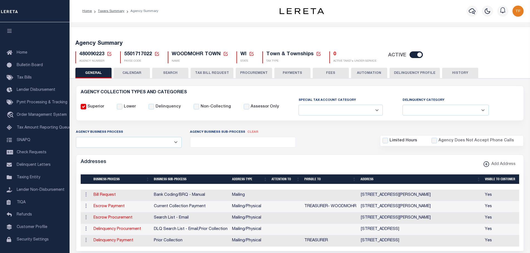
click at [108, 55] on icon at bounding box center [109, 53] width 5 height 5
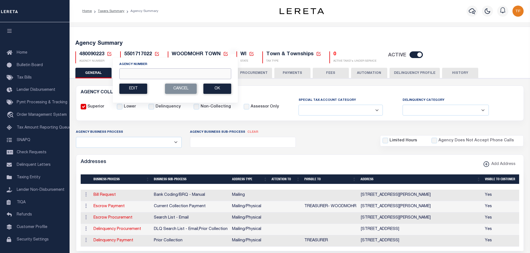
click at [128, 73] on input "Agency Number" at bounding box center [175, 73] width 112 height 11
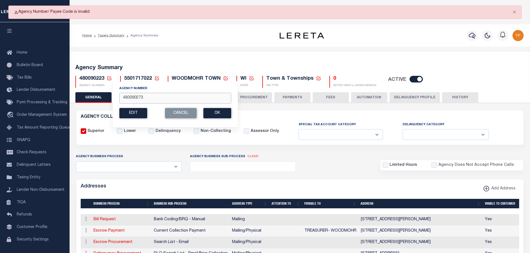
drag, startPoint x: 148, startPoint y: 97, endPoint x: 112, endPoint y: 95, distance: 36.3
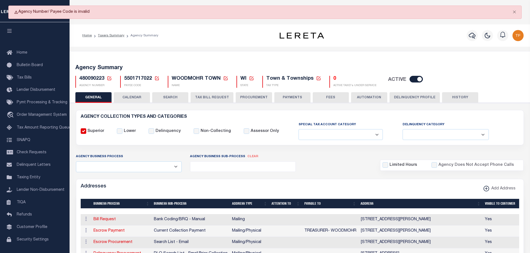
click at [107, 79] on icon at bounding box center [109, 78] width 4 height 4
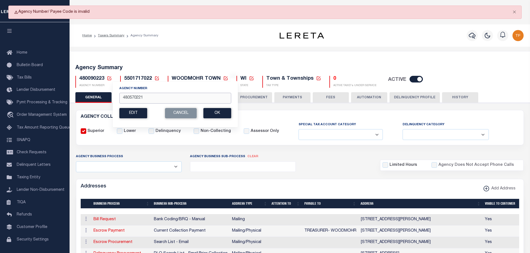
type input "480570221"
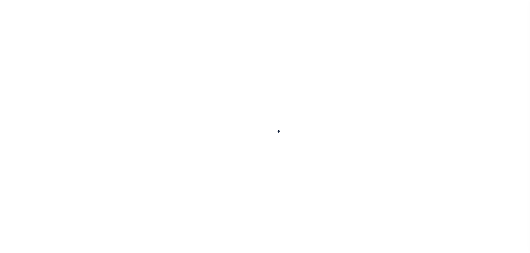
select select
checkbox input "false"
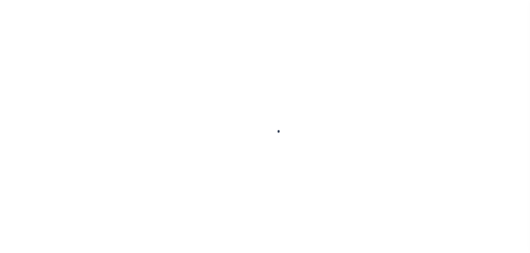
checkbox input "false"
type input "5511105041"
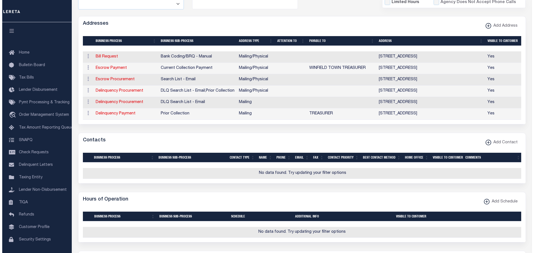
scroll to position [139, 0]
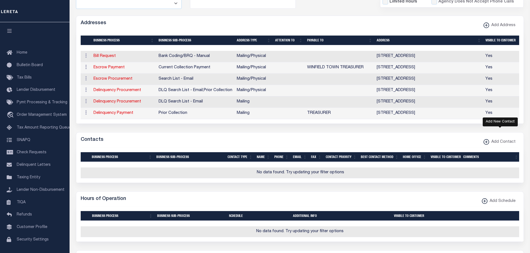
click at [487, 145] on xmlns\ "button" at bounding box center [486, 142] width 6 height 6
select select "1"
checkbox input "false"
checkbox input "true"
select select
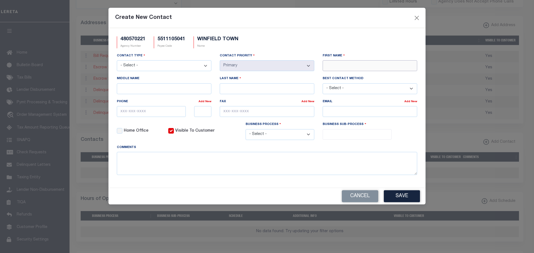
click at [327, 66] on input "First Name" at bounding box center [370, 65] width 95 height 11
type input "[PERSON_NAME]"
click at [198, 65] on select "- Select - Assessor Clerk Internal Contacts 1 Internal Contacts 2 Internal Cont…" at bounding box center [164, 65] width 95 height 11
select select "3"
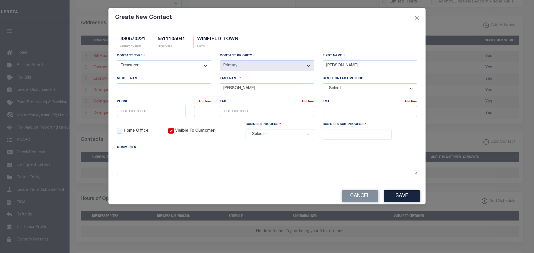
click at [117, 61] on select "- Select - Assessor Clerk Internal Contacts 1 Internal Contacts 2 Internal Cont…" at bounding box center [164, 65] width 95 height 11
drag, startPoint x: 122, startPoint y: 106, endPoint x: 122, endPoint y: 114, distance: 8.3
click at [122, 106] on div "Phone" at bounding box center [158, 103] width 82 height 8
click at [122, 114] on input "text" at bounding box center [151, 111] width 69 height 11
paste input "[PHONE_NUMBER]"
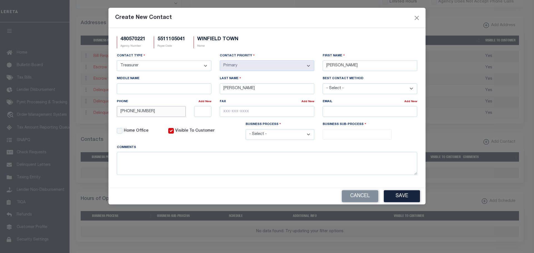
type input "[PHONE_NUMBER]"
click at [330, 112] on input "email" at bounding box center [370, 111] width 95 height 11
paste input "HLF_FARMS@YAHOO.C"
type input "[EMAIL_ADDRESS][DOMAIN_NAME]"
click at [268, 140] on select "- Select - All Automation Bill Request Delinquency Payment Delinquency Procurem…" at bounding box center [280, 134] width 69 height 11
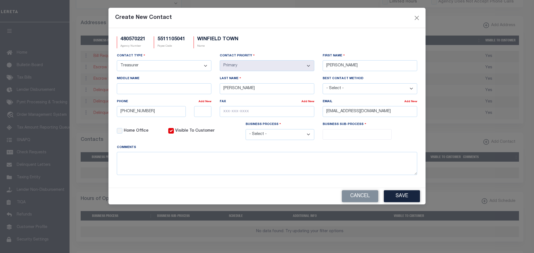
select select "6"
click at [246, 130] on select "- Select - All Automation Bill Request Delinquency Payment Delinquency Procurem…" at bounding box center [280, 134] width 69 height 11
click at [331, 133] on input "search" at bounding box center [357, 134] width 66 height 6
drag, startPoint x: 330, startPoint y: 181, endPoint x: 448, endPoint y: 217, distance: 123.0
select select "32"
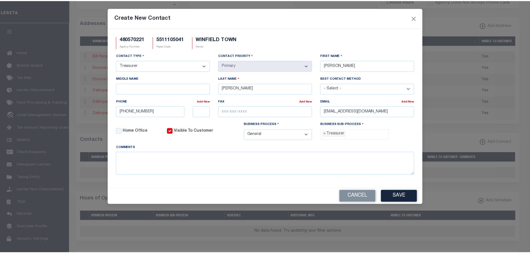
scroll to position [20, 0]
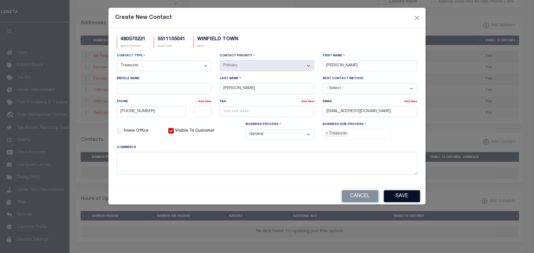
click at [400, 198] on button "Save" at bounding box center [402, 197] width 36 height 12
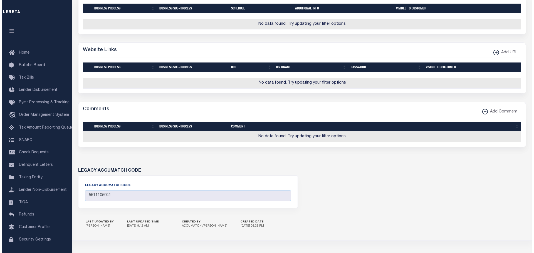
scroll to position [313, 0]
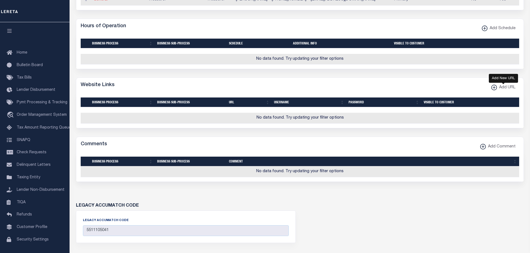
click at [493, 90] on xmlns\ "button" at bounding box center [494, 88] width 6 height 6
select select
checkbox input "true"
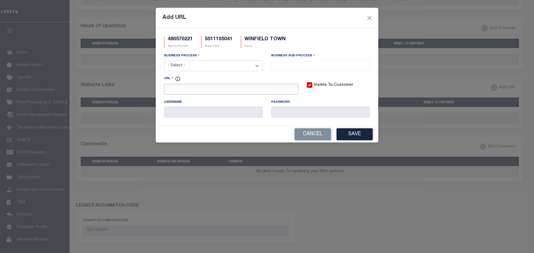
drag, startPoint x: 199, startPoint y: 93, endPoint x: 196, endPoint y: 92, distance: 3.1
click at [196, 92] on input "URL" at bounding box center [231, 89] width 134 height 11
paste input "[URL][DOMAIN_NAME]"
type input "[URL][DOMAIN_NAME]"
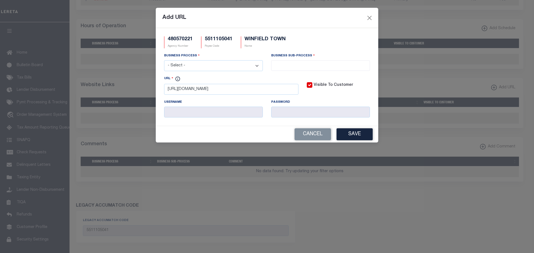
click at [196, 65] on select "- Select - All Automation Bill Request Delinquency Payment Delinquency Procurem…" at bounding box center [213, 65] width 99 height 11
select select "3"
click at [164, 61] on select "- Select - All Automation Bill Request Delinquency Payment Delinquency Procurem…" at bounding box center [213, 65] width 99 height 11
click at [279, 65] on input "search" at bounding box center [320, 65] width 95 height 6
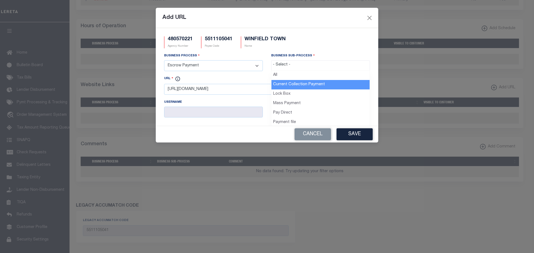
select select "11"
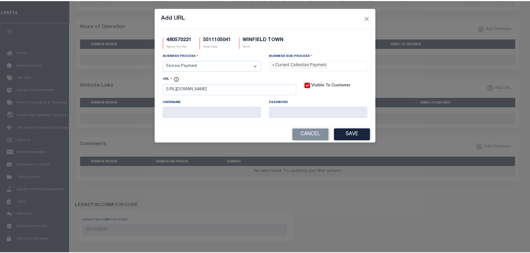
scroll to position [5, 0]
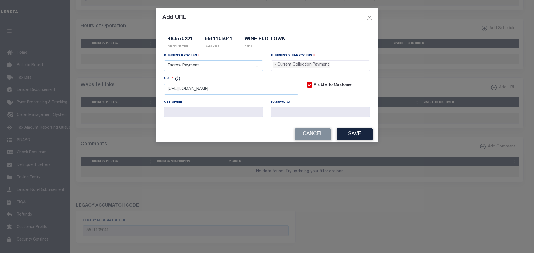
drag, startPoint x: 347, startPoint y: 136, endPoint x: 350, endPoint y: 138, distance: 3.0
click at [348, 136] on button "Save" at bounding box center [355, 134] width 36 height 12
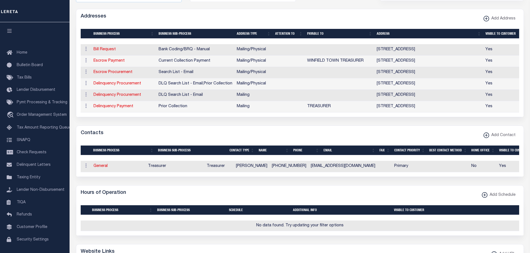
scroll to position [34, 0]
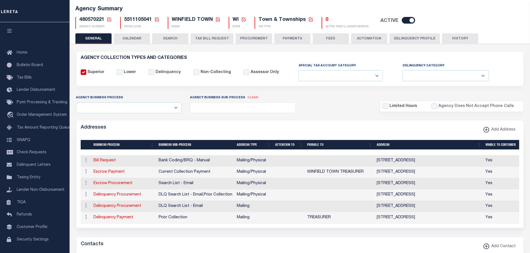
click at [109, 18] on icon at bounding box center [109, 19] width 5 height 5
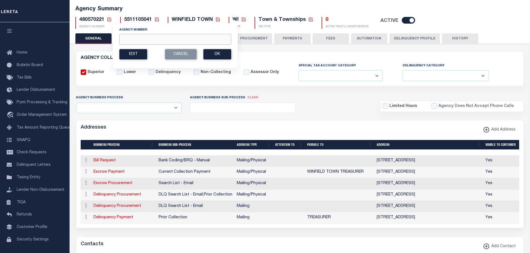
click at [126, 40] on input "Agency Number" at bounding box center [175, 39] width 112 height 11
type input "480575221"
click at [226, 53] on button "Ok" at bounding box center [217, 54] width 28 height 10
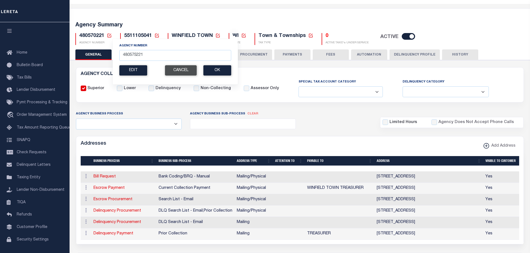
scroll to position [0, 0]
